Goal: Find specific page/section: Find specific page/section

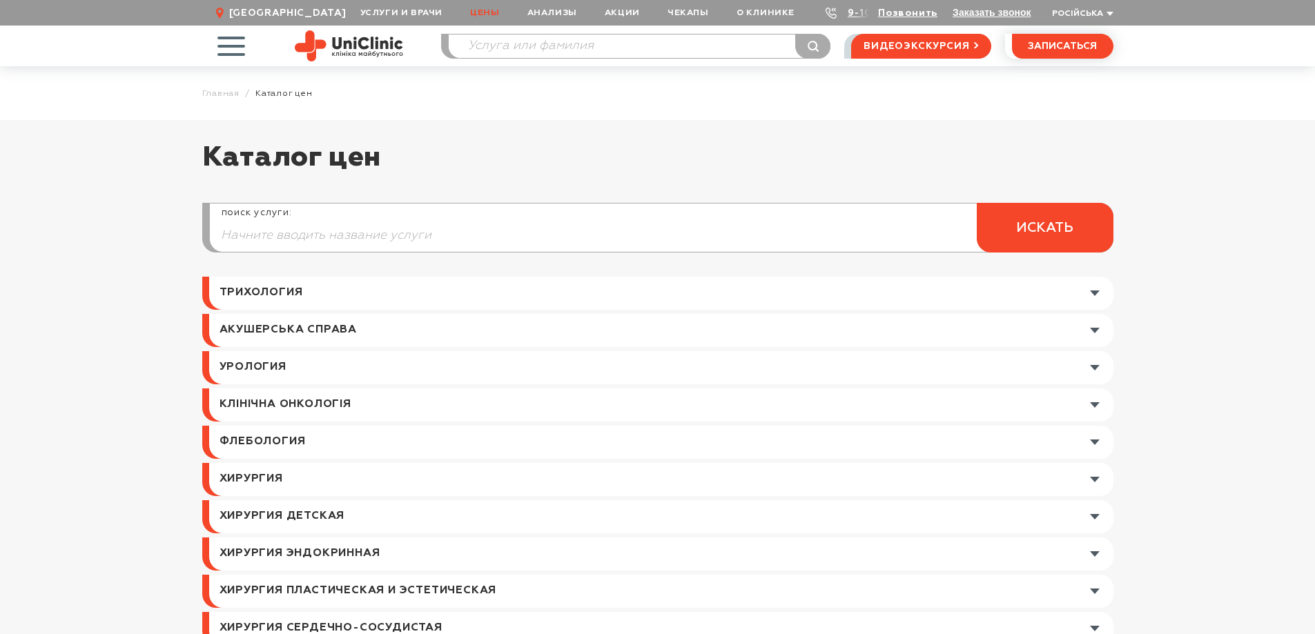
click at [1092, 331] on link at bounding box center [661, 330] width 904 height 33
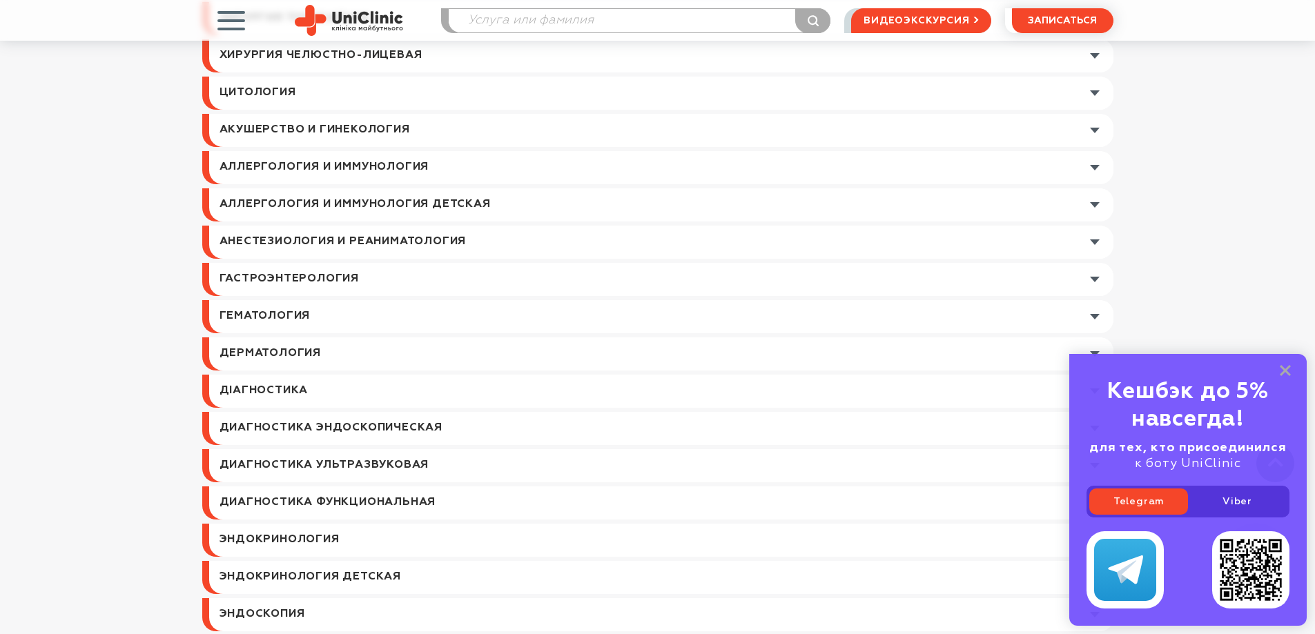
scroll to position [690, 0]
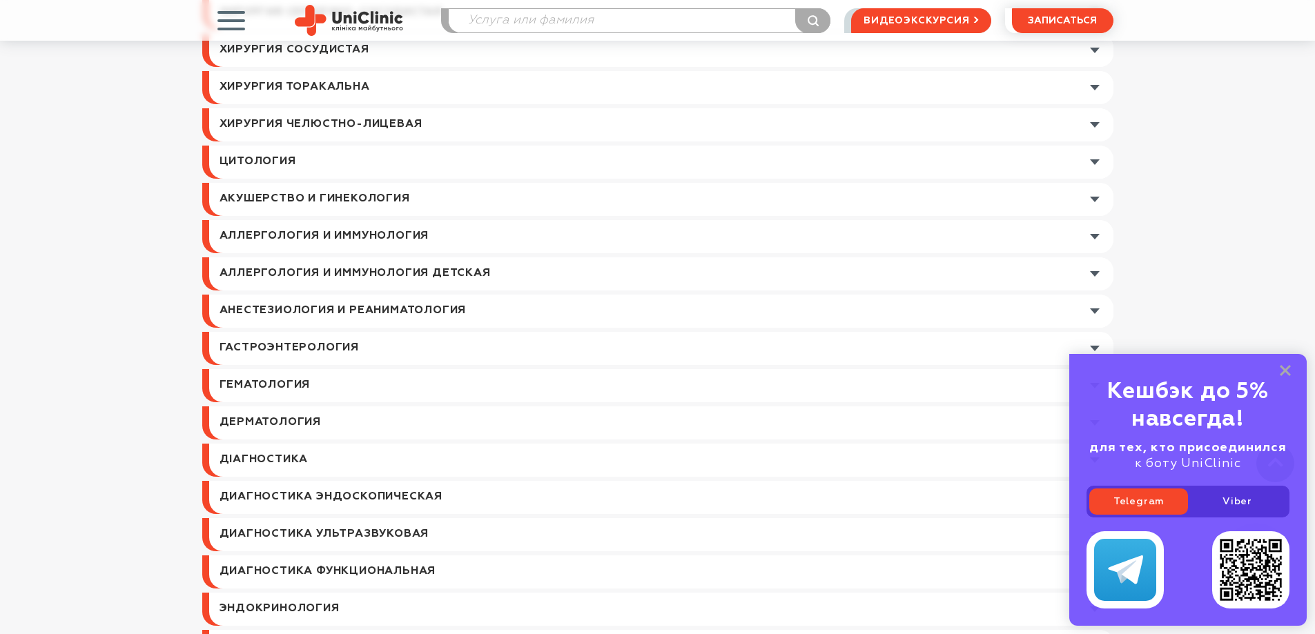
click at [1092, 201] on link at bounding box center [661, 199] width 904 height 33
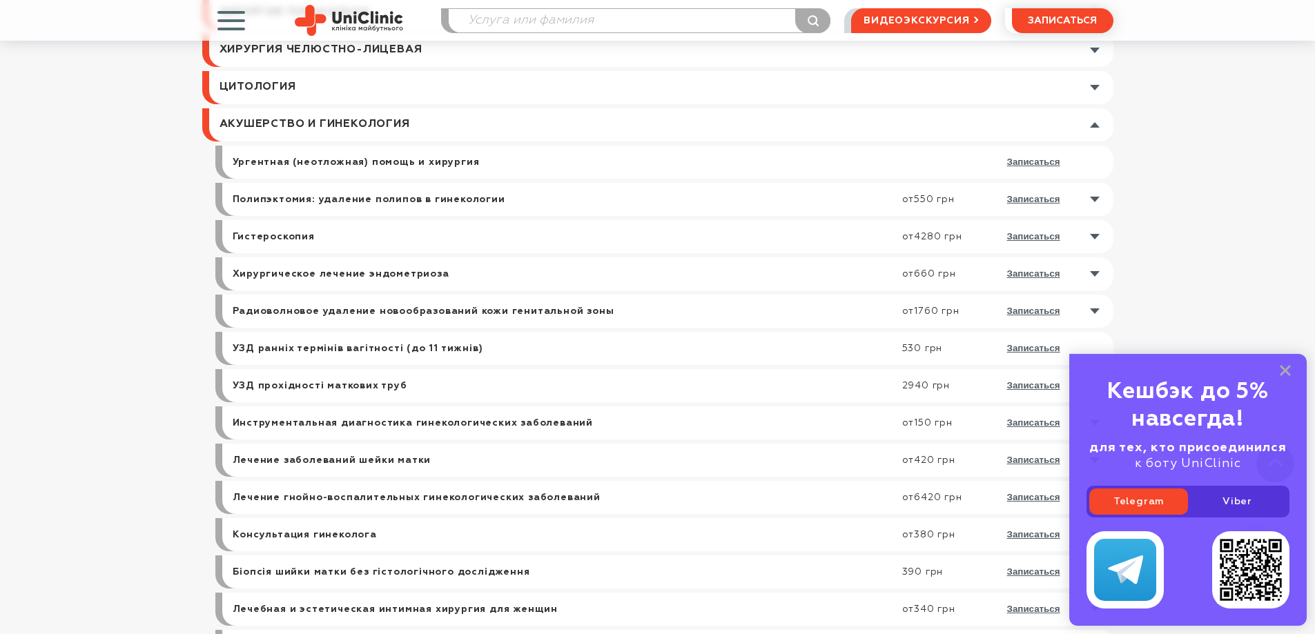
click at [1300, 371] on div "Кешбэк до 5% навсегда! для тех, кто присоединился к боту UniClinic Telegram Vib…" at bounding box center [1188, 490] width 238 height 272
click at [1297, 369] on div "Кешбэк до 5% навсегда! для тех, кто присоединился к боту UniClinic Telegram Vib…" at bounding box center [1188, 490] width 238 height 272
click at [1288, 373] on rect at bounding box center [1285, 370] width 11 height 11
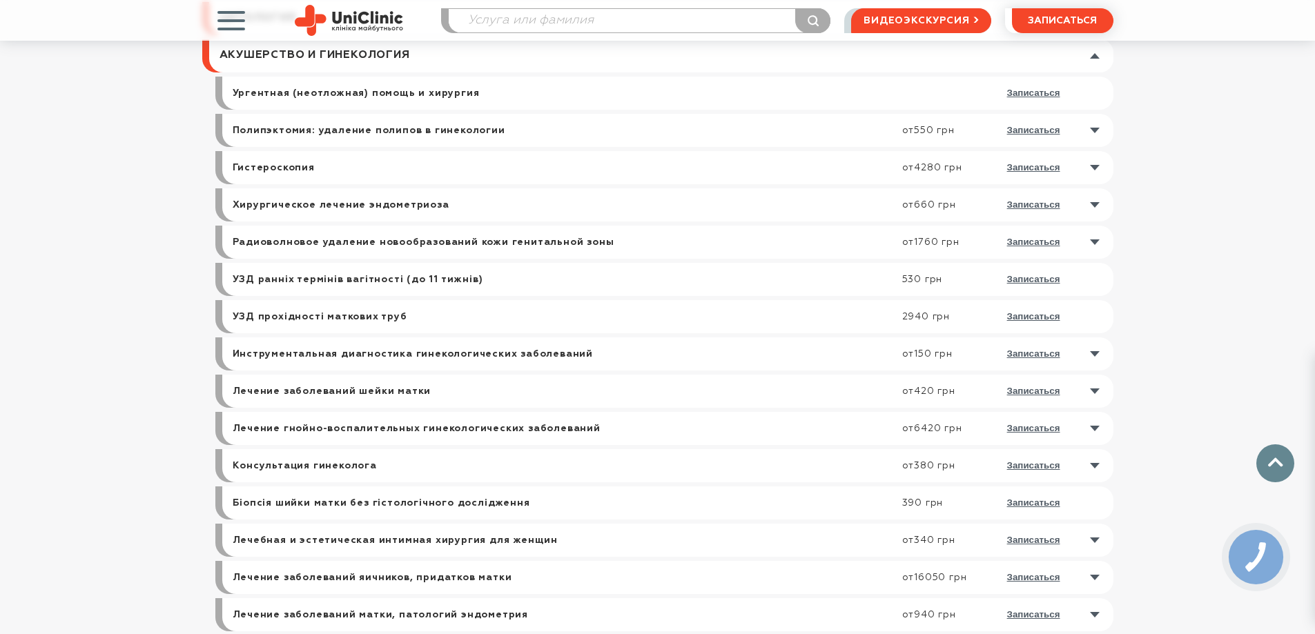
scroll to position [829, 0]
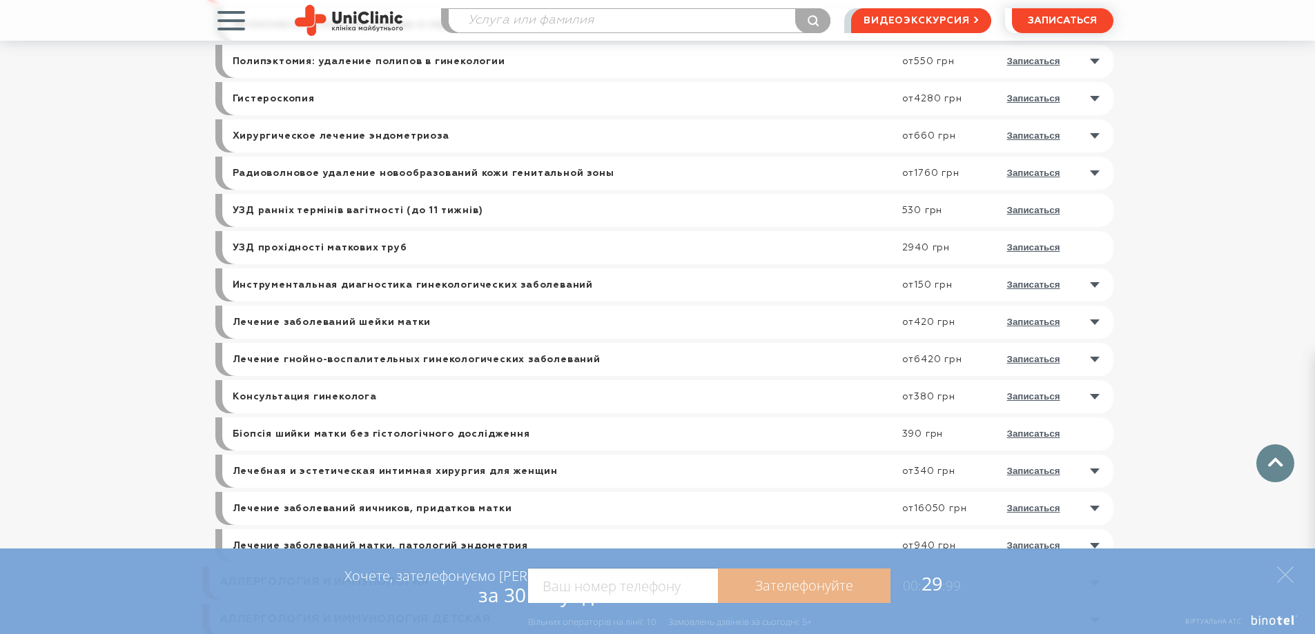
click at [1097, 472] on link at bounding box center [671, 471] width 884 height 33
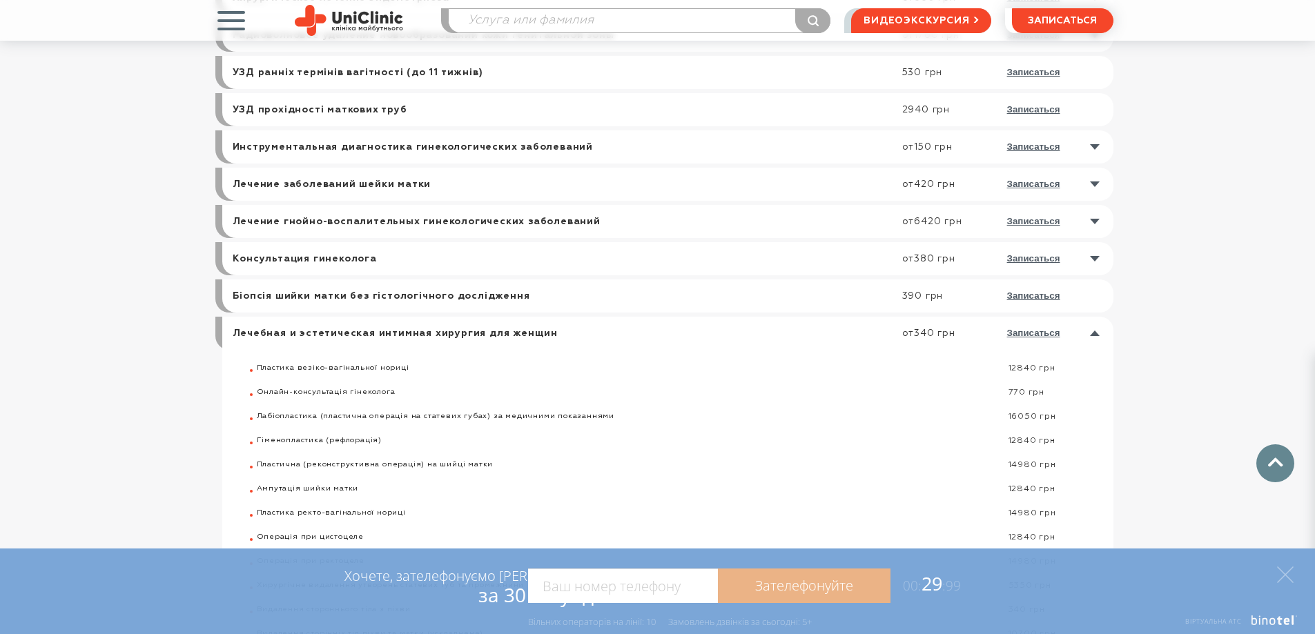
scroll to position [1036, 0]
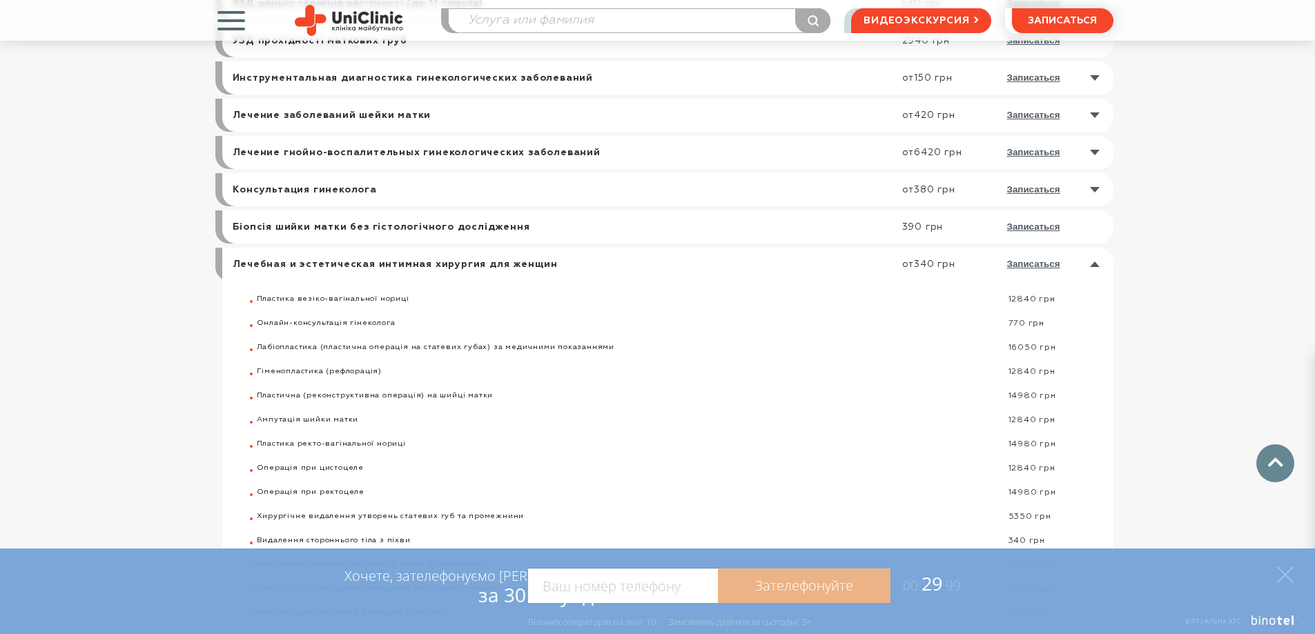
click at [1101, 267] on link at bounding box center [671, 264] width 884 height 33
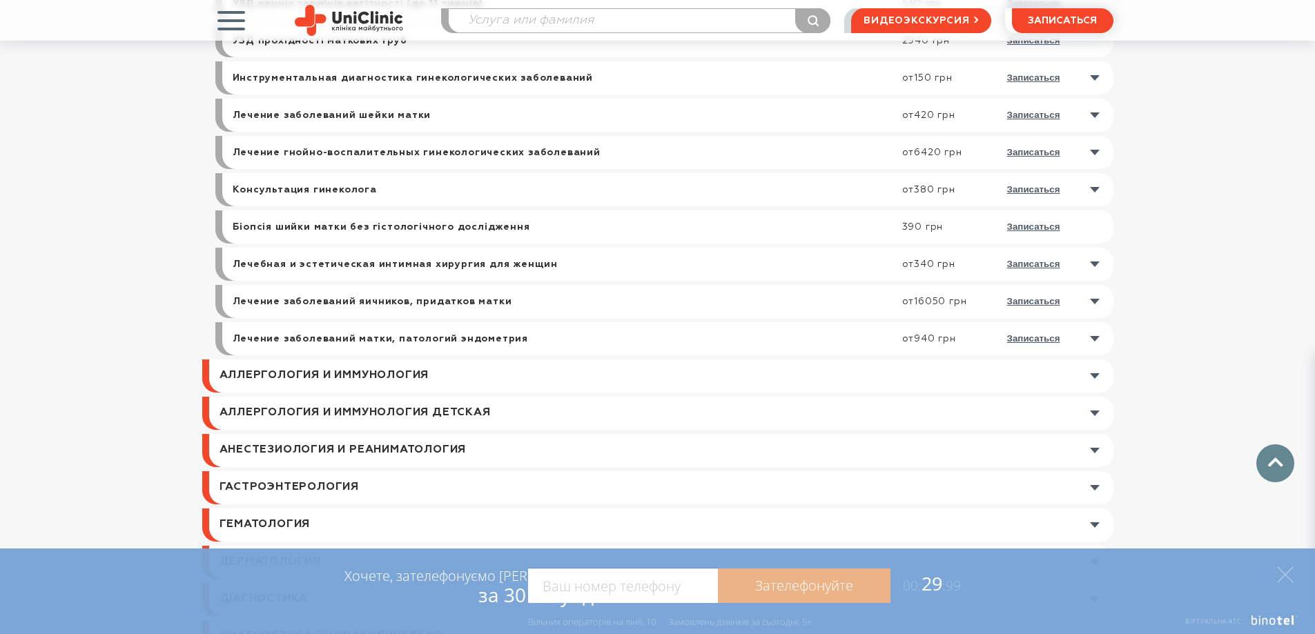
click at [1090, 302] on link at bounding box center [671, 301] width 884 height 33
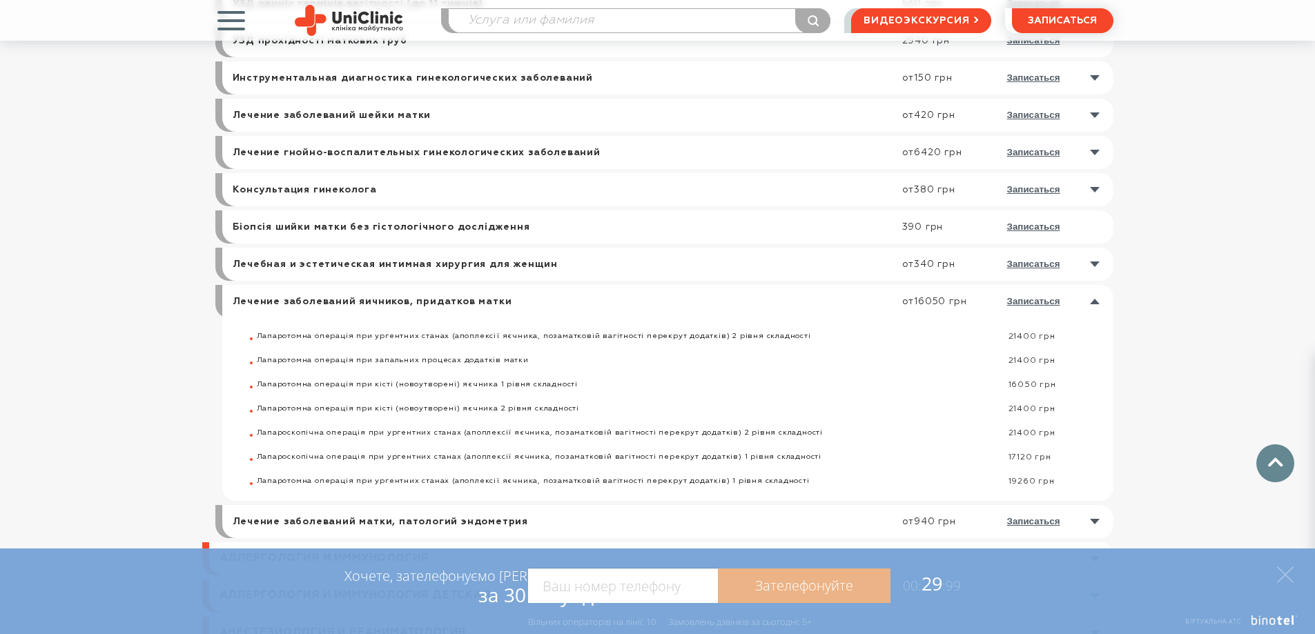
scroll to position [1105, 0]
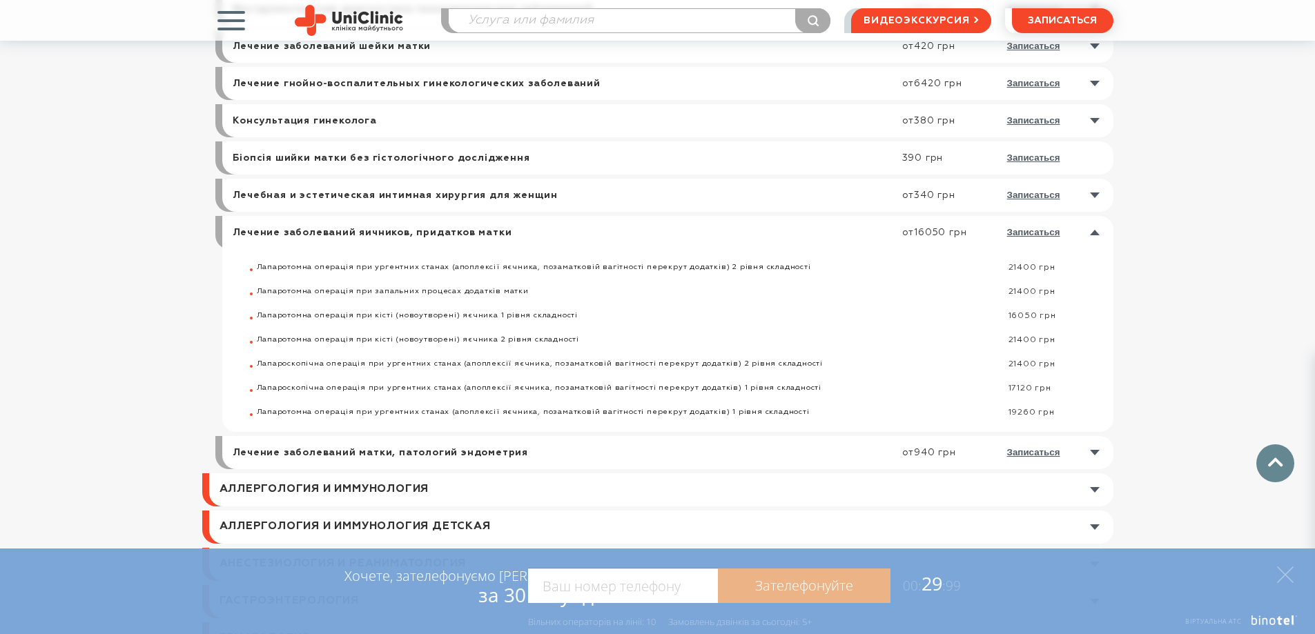
click at [1096, 457] on link at bounding box center [671, 452] width 884 height 33
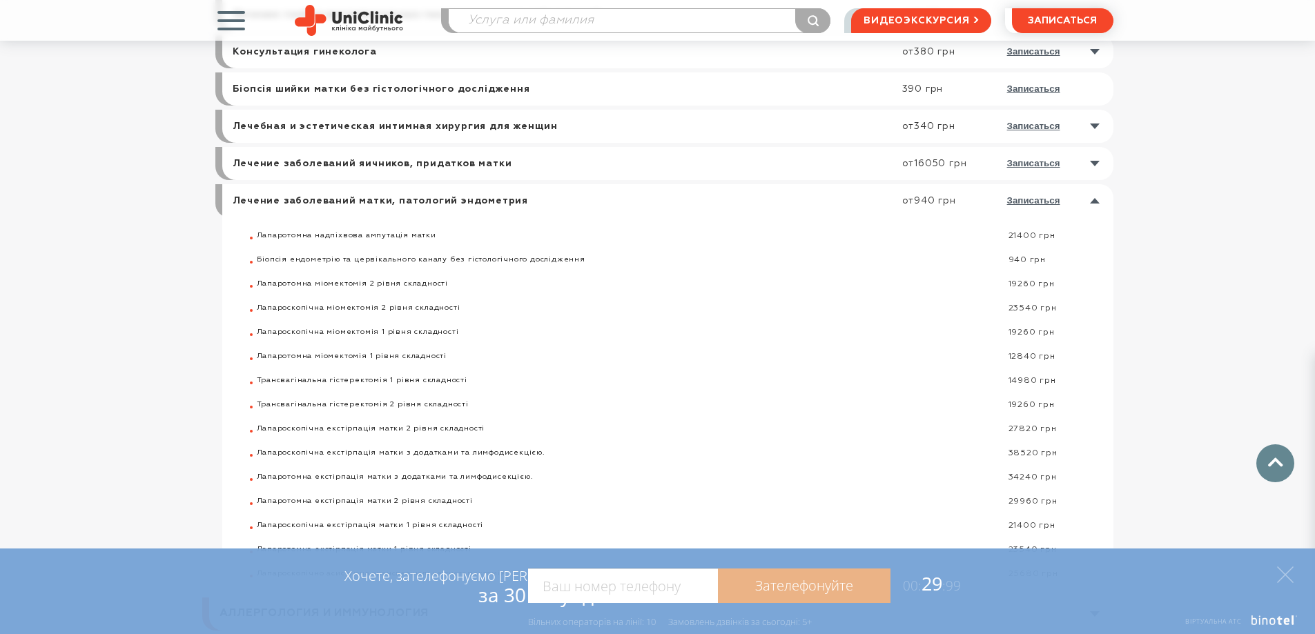
scroll to position [1243, 0]
